Goal: Use online tool/utility: Utilize a website feature to perform a specific function

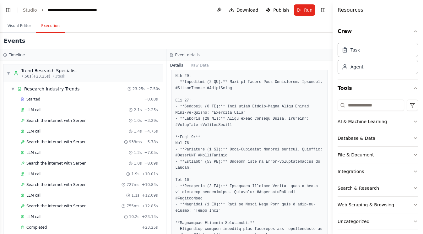
scroll to position [1130, 0]
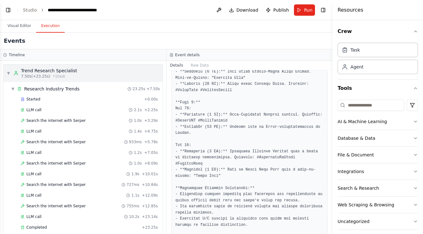
click at [10, 73] on div "▼ Trend Research Specialist 7.50s (+23.25s) • 1 task" at bounding box center [42, 73] width 71 height 11
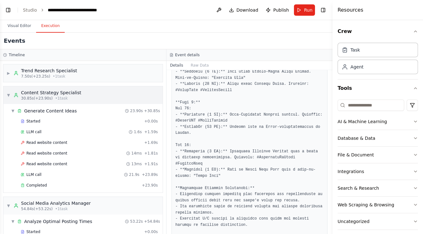
click at [7, 93] on span "▼" at bounding box center [9, 95] width 4 height 5
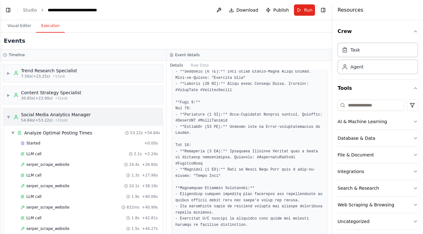
click at [9, 112] on div "▼ Social Media Analytics Manager 54.84s (+53.22s) • 1 task" at bounding box center [49, 117] width 84 height 11
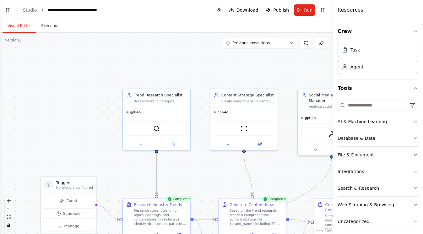
click at [28, 28] on button "Visual Editor" at bounding box center [20, 25] width 34 height 13
click at [7, 11] on button "Toggle Left Sidebar" at bounding box center [8, 10] width 9 height 9
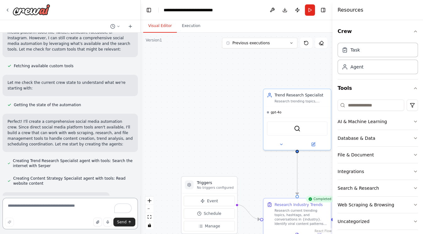
click at [43, 206] on textarea "To enrich screen reader interactions, please activate Accessibility in Grammarl…" at bounding box center [70, 213] width 135 height 31
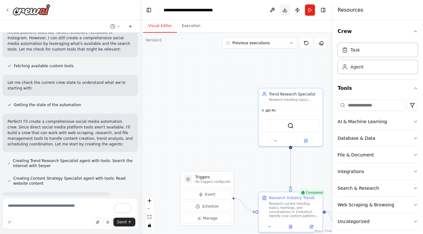
click at [286, 9] on button "Download" at bounding box center [285, 9] width 10 height 11
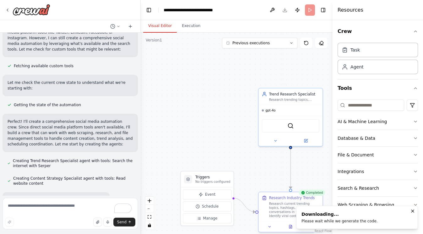
click at [328, 221] on div "Please wait while we generate the code." at bounding box center [340, 221] width 76 height 5
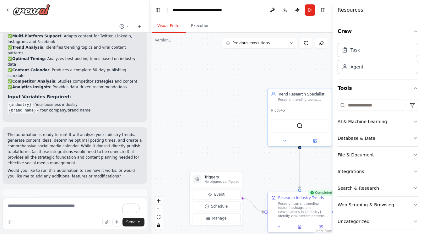
scroll to position [852, 0]
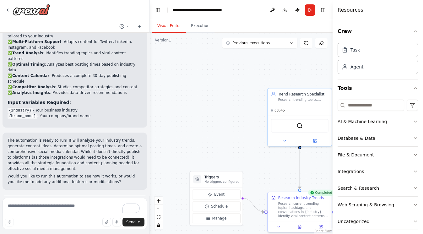
drag, startPoint x: 140, startPoint y: 136, endPoint x: 150, endPoint y: 133, distance: 10.4
click at [150, 133] on div "Create a crew that schedules and publishes social media content across multiple…" at bounding box center [211, 117] width 423 height 234
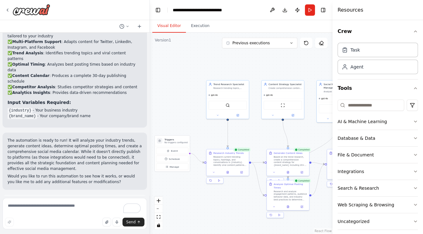
drag, startPoint x: 232, startPoint y: 117, endPoint x: 179, endPoint y: 100, distance: 55.7
click at [179, 100] on div ".deletable-edge-delete-btn { width: 20px; height: 20px; border: 0px solid #ffff…" at bounding box center [241, 133] width 183 height 201
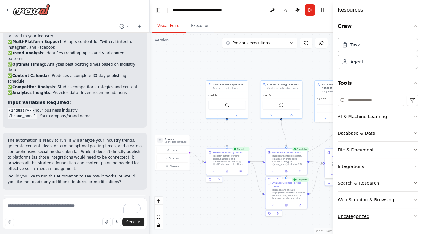
click at [371, 214] on button "Uncategorized" at bounding box center [378, 216] width 80 height 16
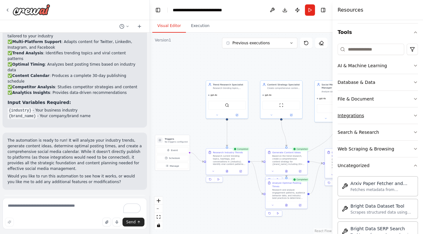
scroll to position [57, 0]
click at [356, 164] on div "Uncategorized" at bounding box center [354, 165] width 32 height 6
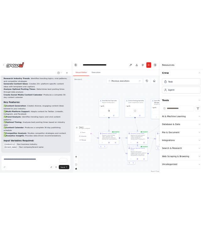
scroll to position [852, 0]
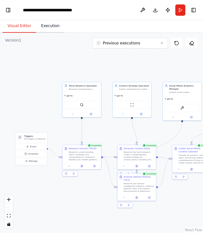
click at [47, 28] on button "Execution" at bounding box center [50, 25] width 29 height 13
